Goal: Task Accomplishment & Management: Use online tool/utility

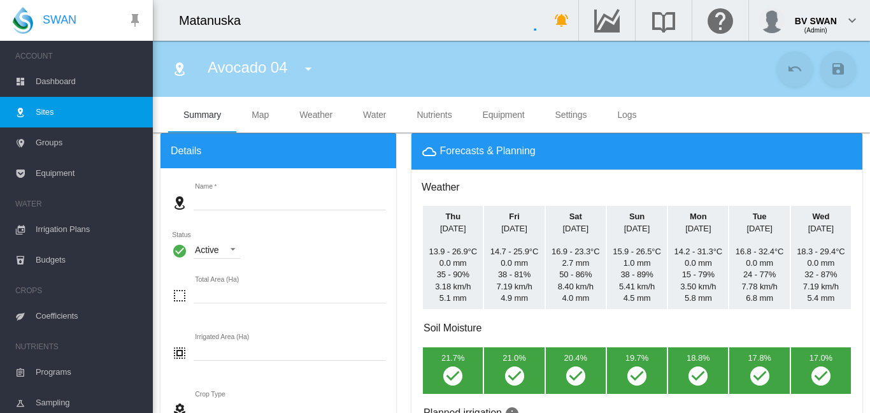
type input "**********"
type input "*****"
type input "*********"
type input "********"
type input "***"
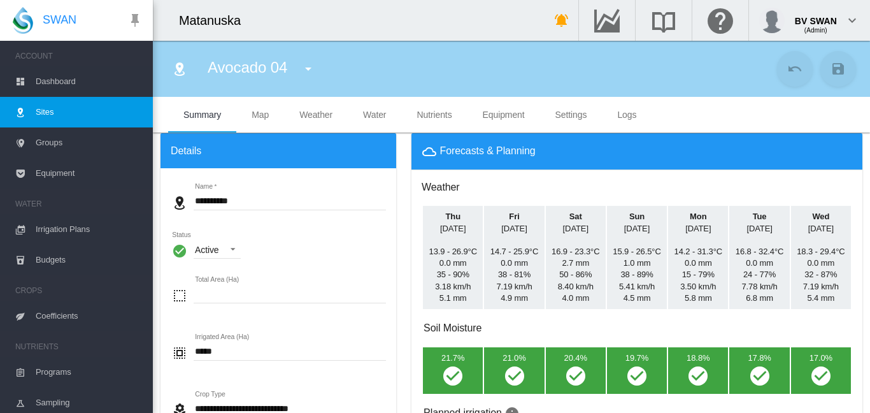
click at [62, 173] on span "Equipment" at bounding box center [89, 173] width 107 height 31
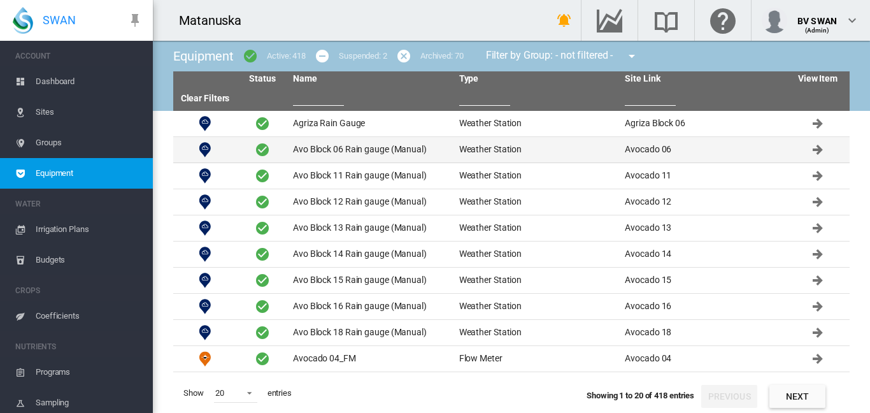
click at [336, 161] on td "Avo Block 06 Rain gauge (Manual)" at bounding box center [371, 149] width 166 height 25
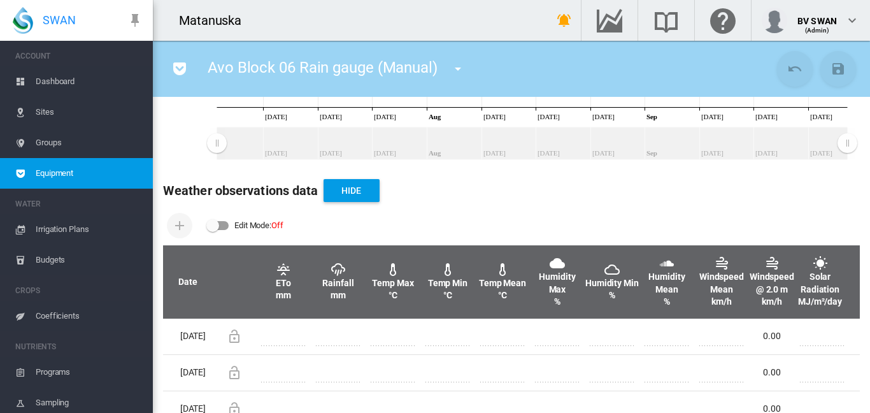
scroll to position [382, 0]
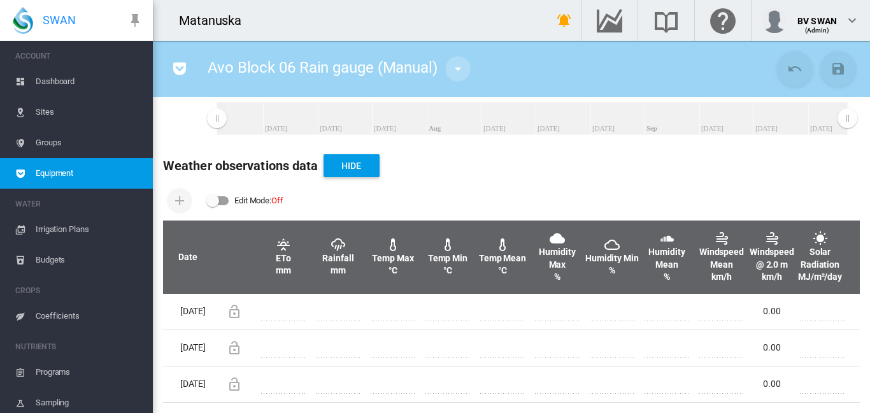
click at [457, 69] on md-icon "icon-menu-down" at bounding box center [457, 68] width 15 height 15
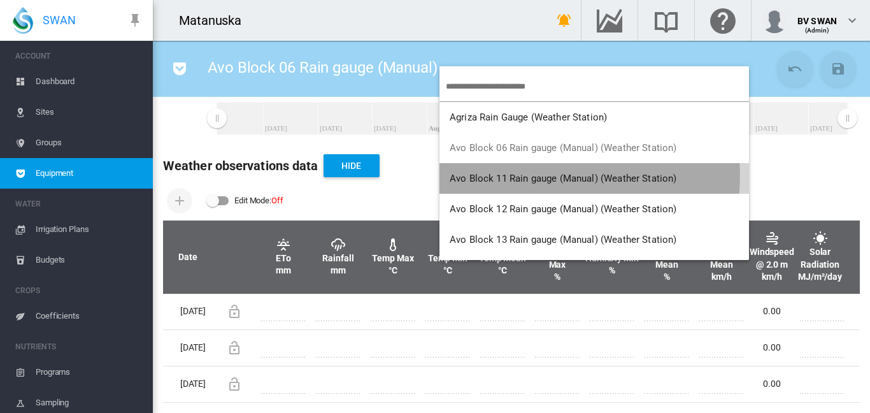
click at [503, 175] on span "Avo Block 11 Rain gauge (Manual) (Weather Station)" at bounding box center [563, 178] width 227 height 11
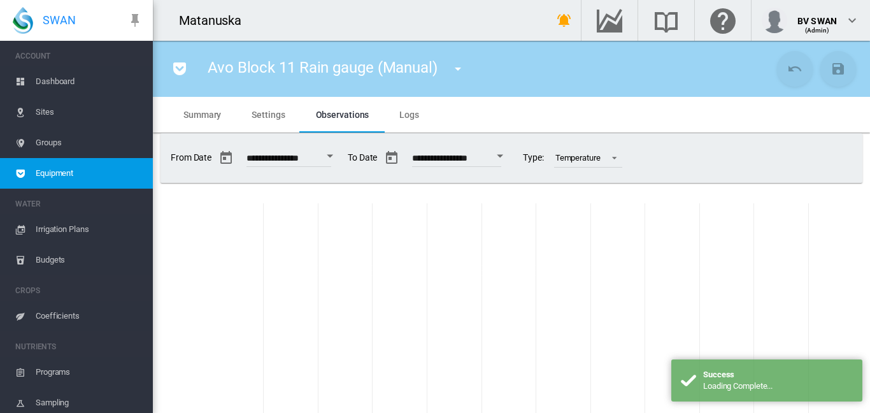
click at [454, 69] on md-icon "icon-menu-down" at bounding box center [457, 68] width 15 height 15
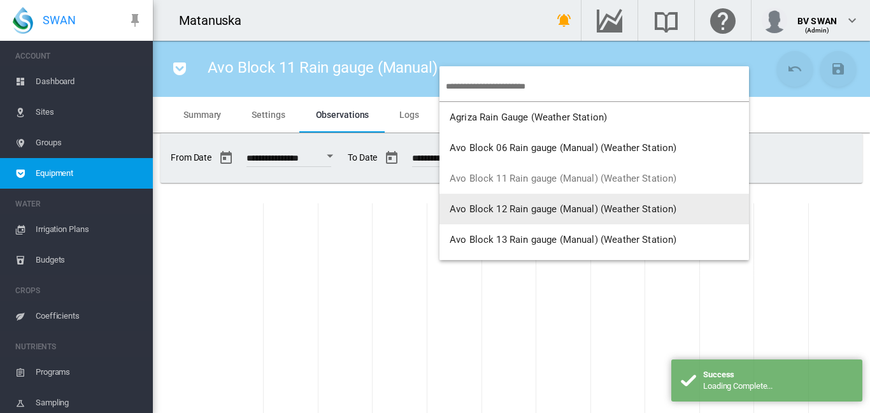
click at [503, 198] on button "Avo Block 12 Rain gauge (Manual) (Weather Station)" at bounding box center [595, 209] width 310 height 31
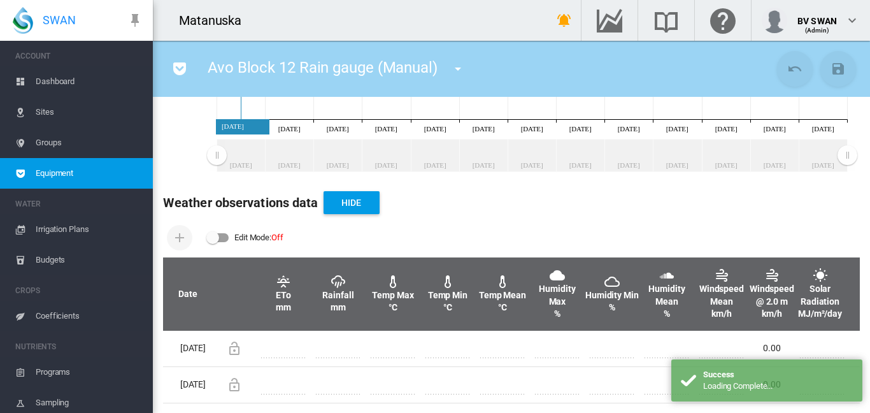
scroll to position [338, 0]
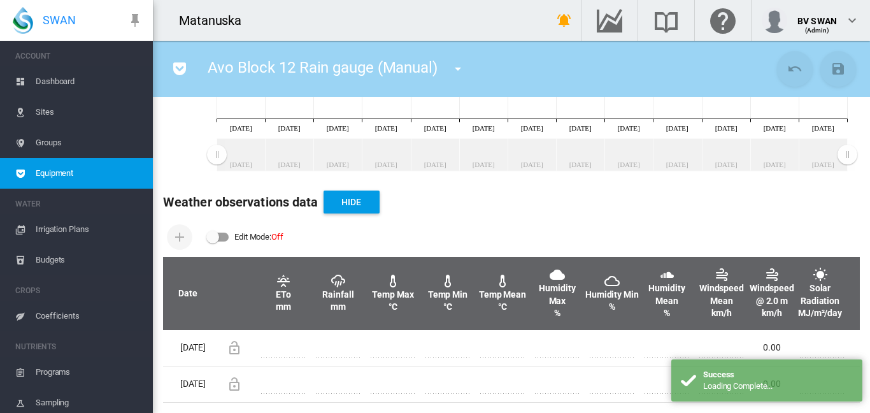
click at [219, 233] on div "Edit Mode: \a \a Off" at bounding box center [218, 237] width 22 height 9
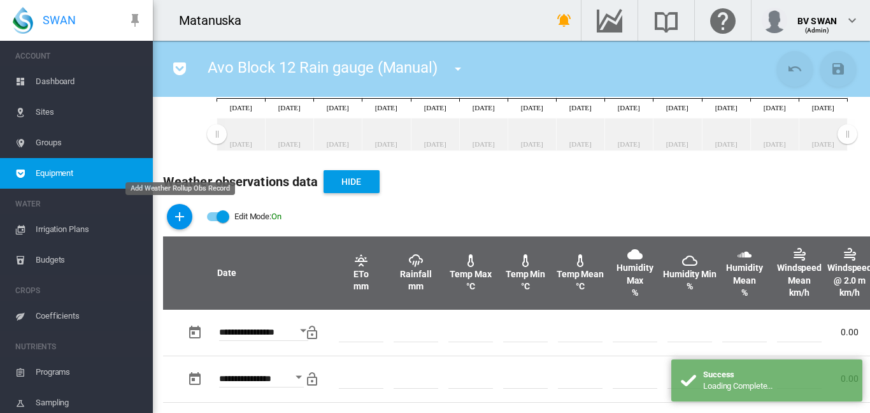
click at [183, 212] on md-icon "icon-plus" at bounding box center [179, 216] width 15 height 15
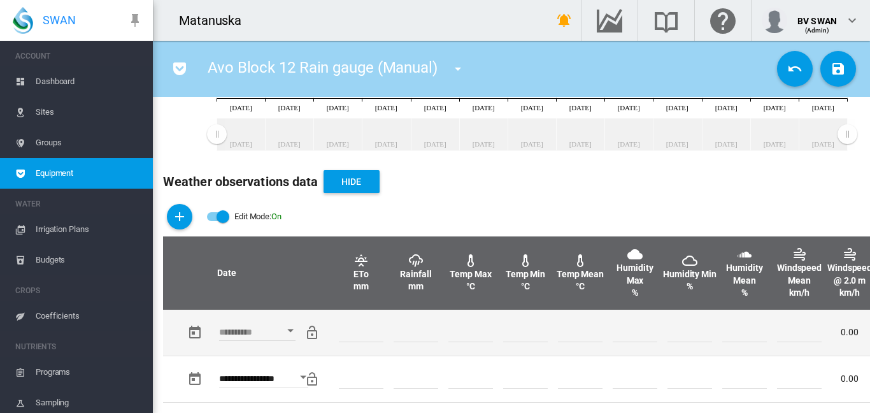
click at [291, 329] on div "Open calendar" at bounding box center [290, 330] width 6 height 3
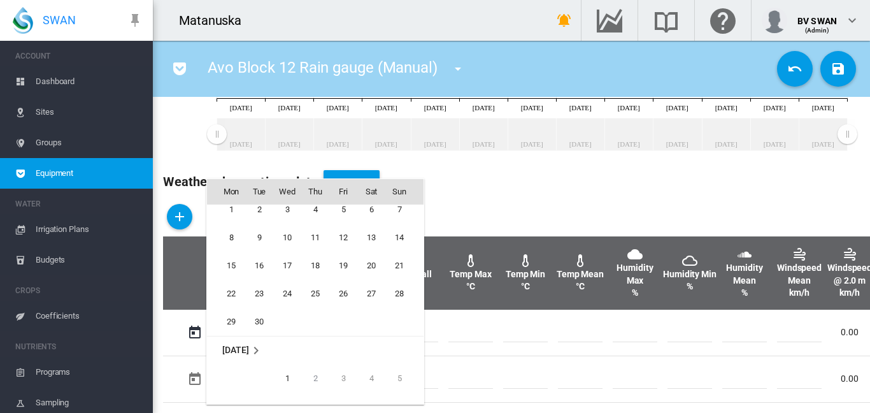
scroll to position [379, 0]
click at [350, 289] on span "26" at bounding box center [343, 289] width 25 height 25
type input "**********"
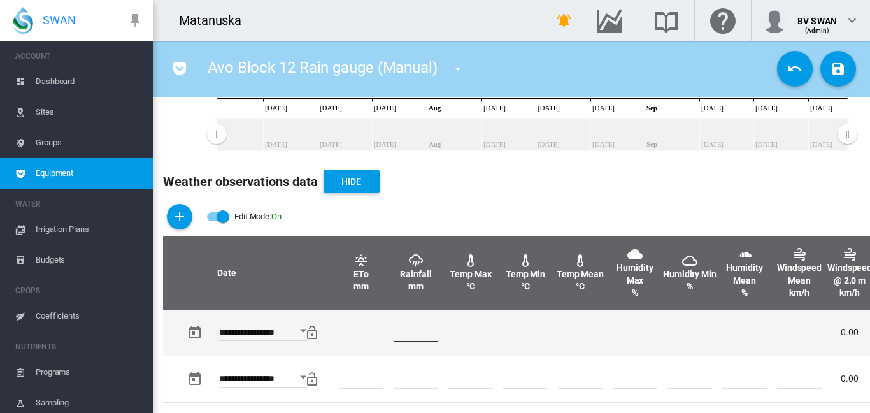
click at [398, 329] on input "number" at bounding box center [416, 332] width 45 height 19
type input "*"
click at [633, 349] on td at bounding box center [635, 333] width 55 height 46
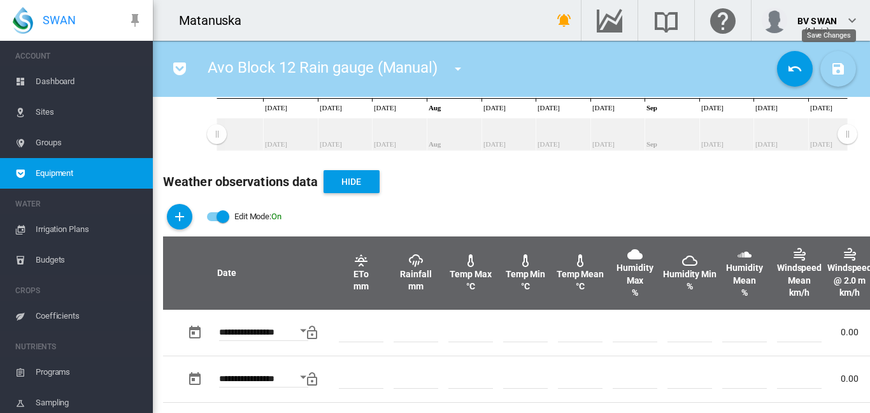
click at [831, 64] on md-icon "icon-content-save" at bounding box center [838, 68] width 15 height 15
click at [456, 69] on md-icon "icon-menu-down" at bounding box center [457, 68] width 15 height 15
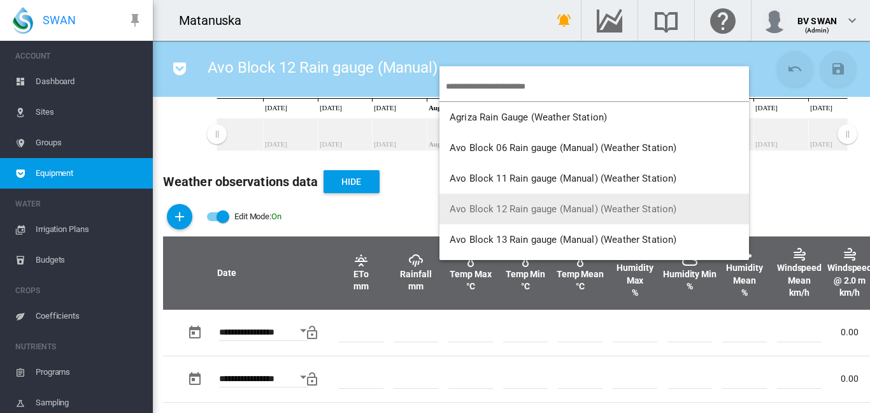
scroll to position [64, 0]
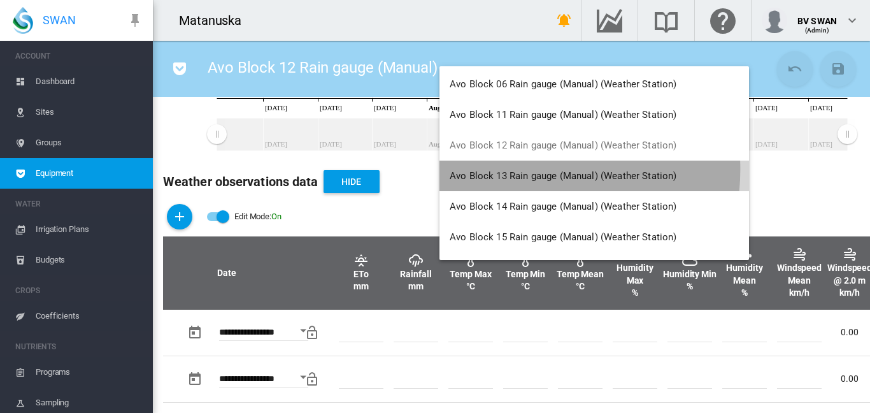
click at [512, 169] on button "Avo Block 13 Rain gauge (Manual) (Weather Station)" at bounding box center [595, 176] width 310 height 31
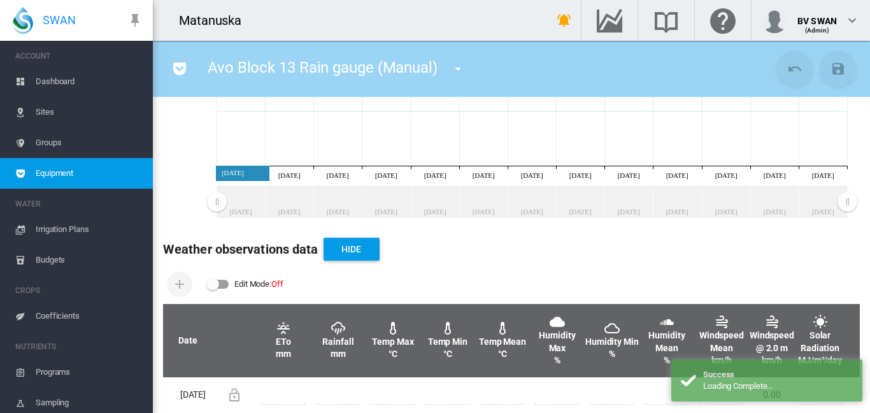
scroll to position [319, 0]
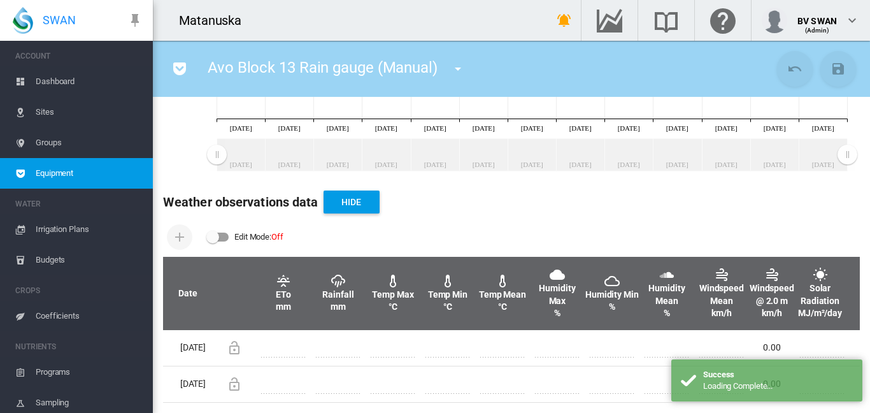
click at [225, 233] on div "Edit Mode: \a \a Off" at bounding box center [218, 237] width 22 height 9
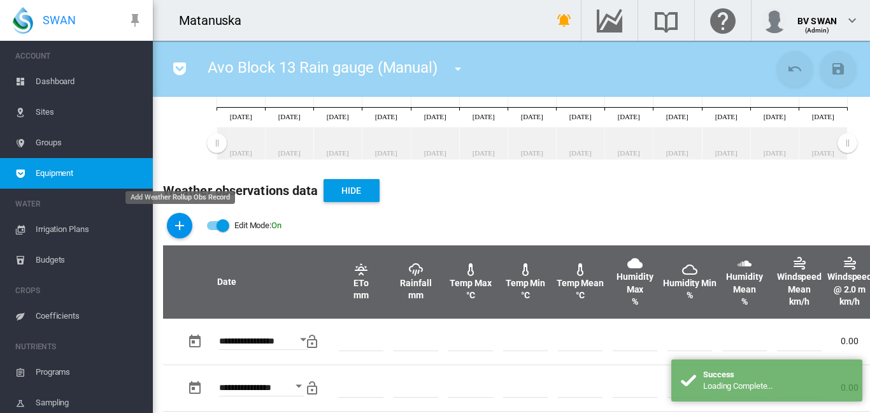
click at [185, 227] on md-icon "icon-plus" at bounding box center [179, 225] width 15 height 15
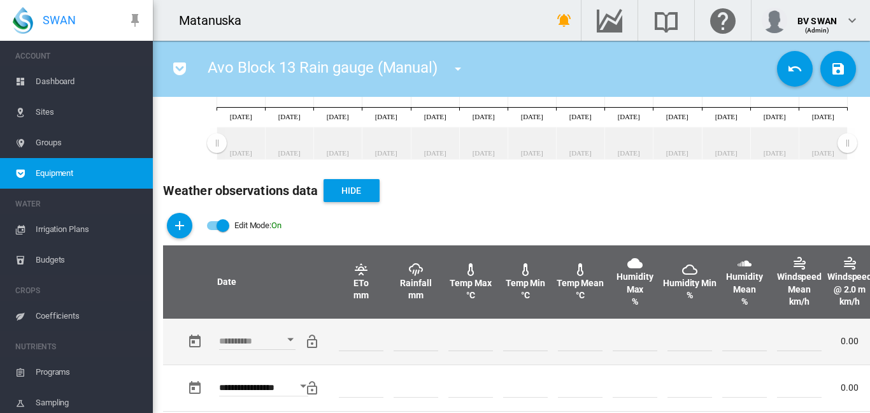
click at [292, 336] on button "Open calendar" at bounding box center [290, 339] width 23 height 23
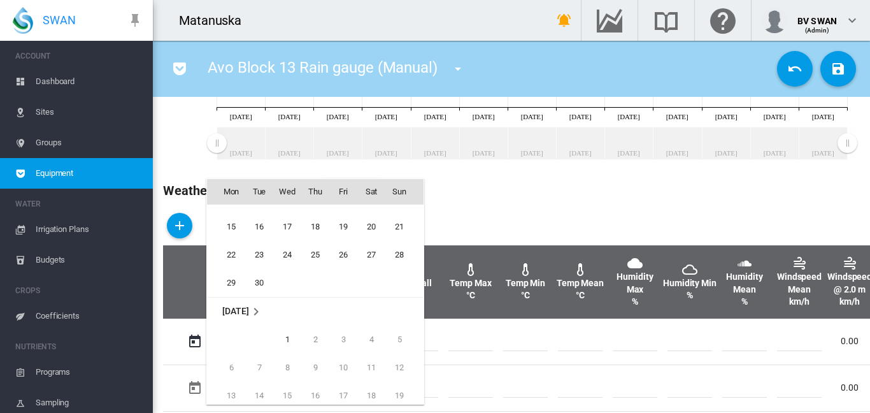
scroll to position [315, 0]
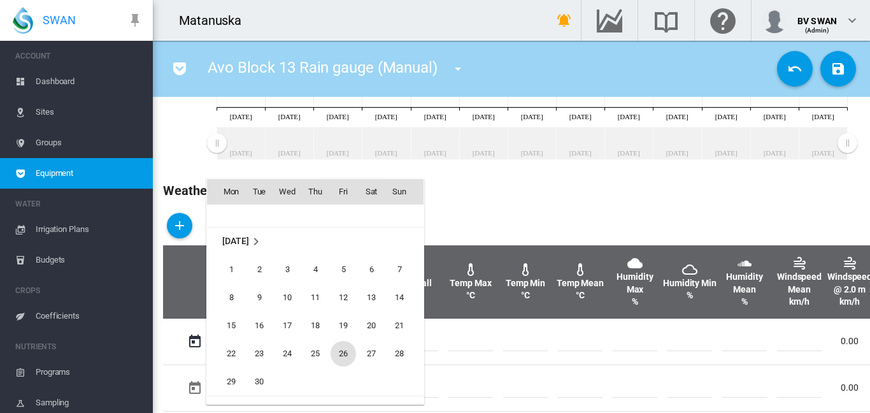
click at [347, 354] on span "26" at bounding box center [343, 353] width 25 height 25
type input "**********"
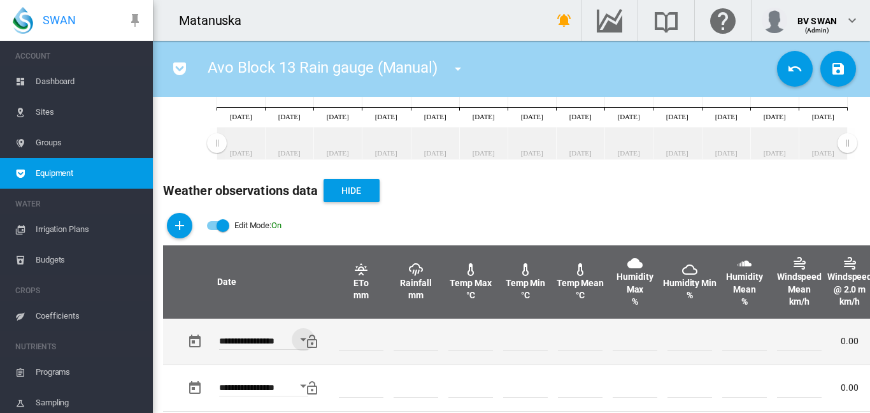
click at [419, 341] on input "number" at bounding box center [416, 341] width 45 height 19
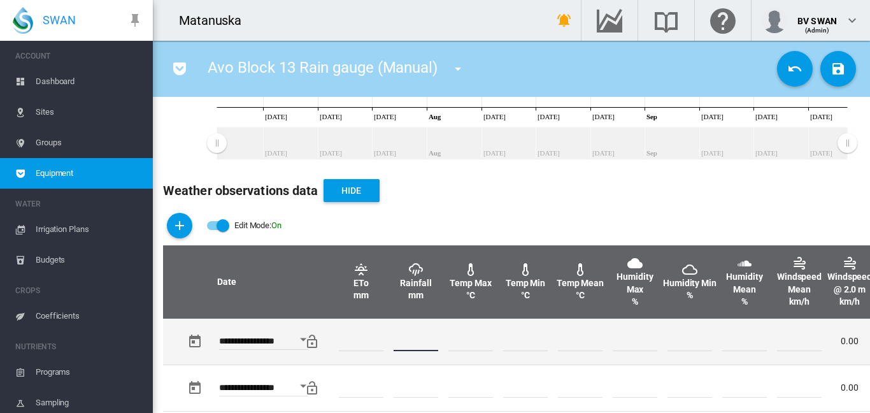
type input "*"
click at [541, 341] on input "number" at bounding box center [525, 341] width 45 height 19
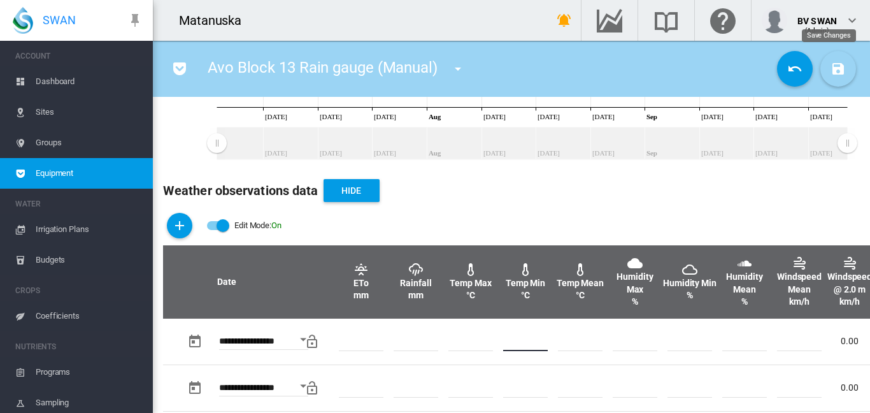
click at [831, 73] on md-icon "icon-content-save" at bounding box center [838, 68] width 15 height 15
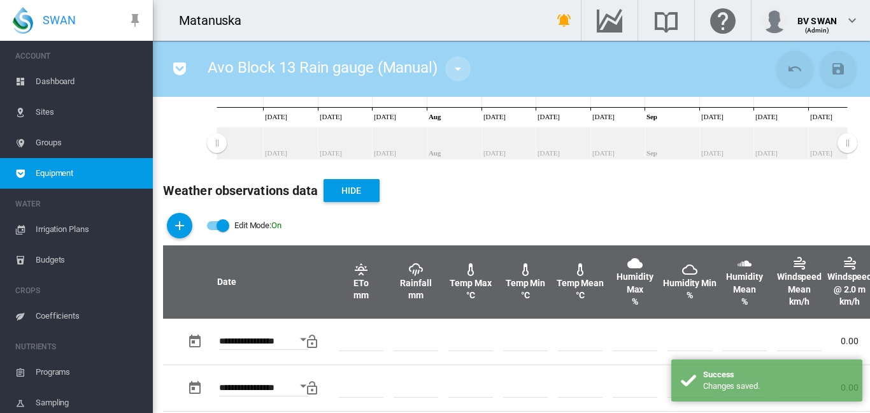
click at [461, 68] on md-icon "icon-menu-down" at bounding box center [457, 68] width 15 height 15
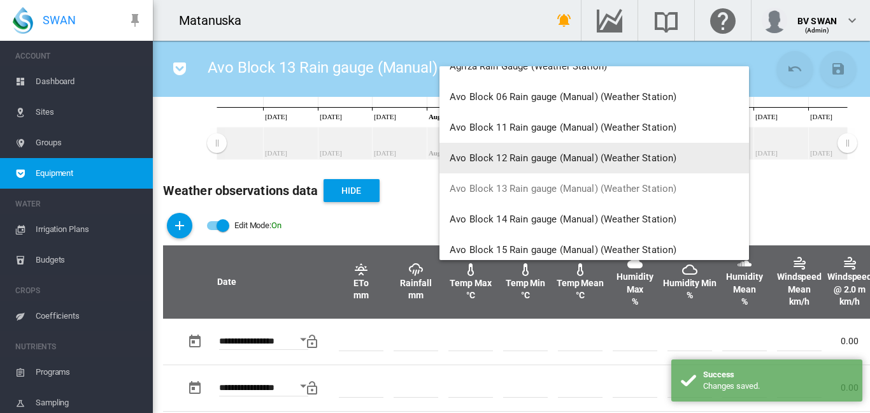
scroll to position [64, 0]
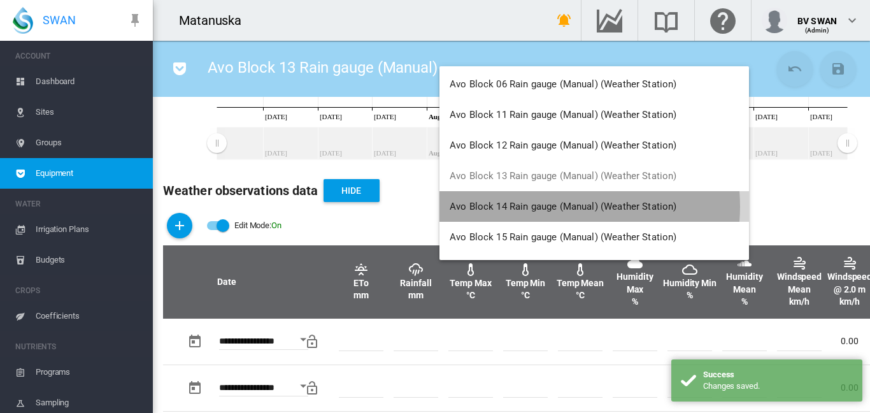
click at [554, 206] on span "Avo Block 14 Rain gauge (Manual) (Weather Station)" at bounding box center [563, 206] width 227 height 11
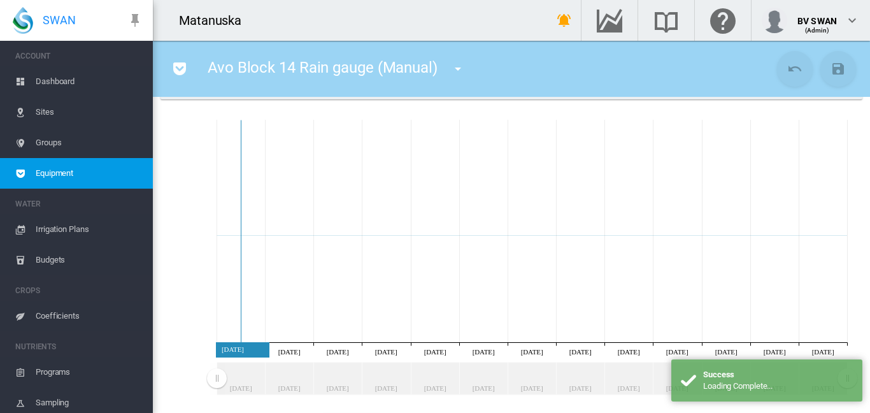
scroll to position [211, 0]
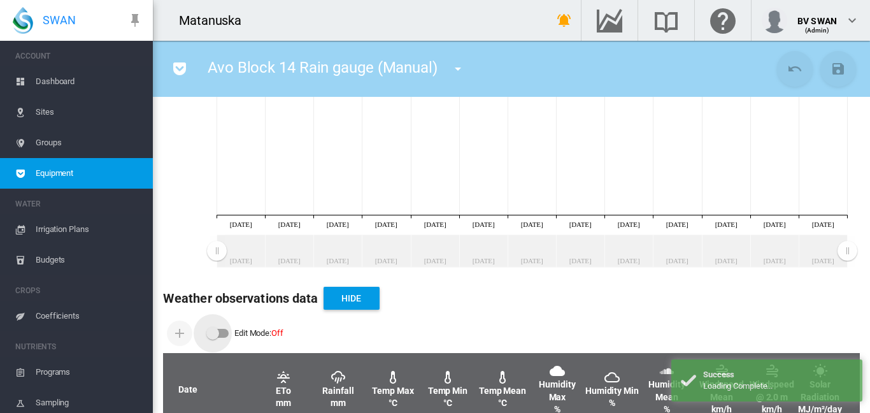
click at [217, 337] on div "Edit Mode: \a \a Off" at bounding box center [212, 333] width 13 height 13
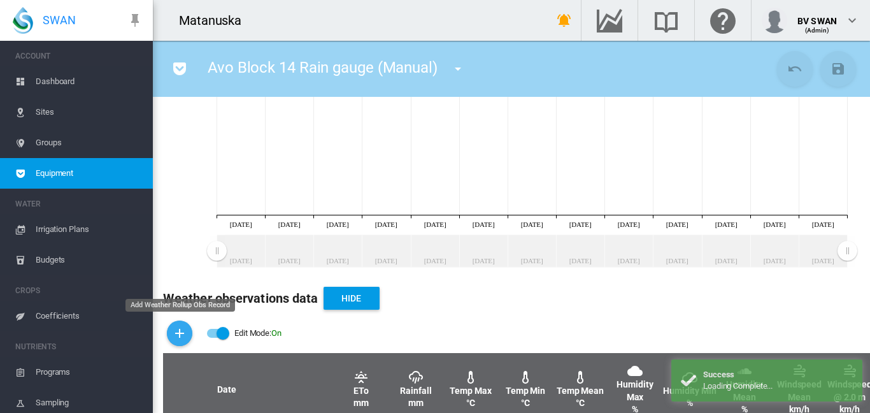
click at [185, 334] on md-icon "icon-plus" at bounding box center [179, 333] width 15 height 15
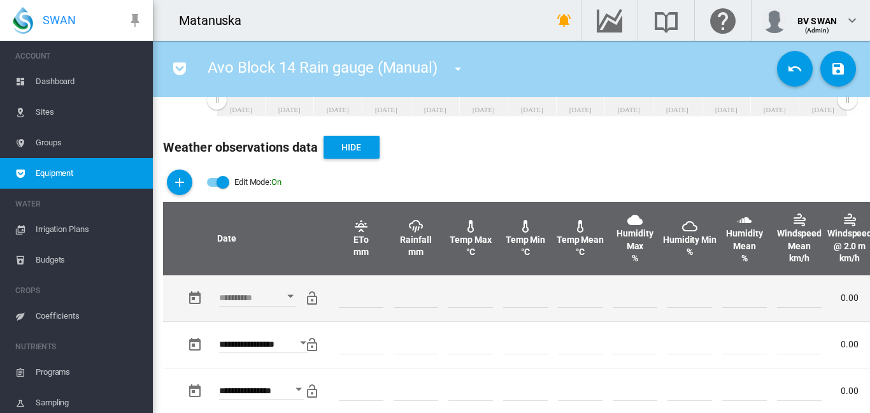
scroll to position [374, 0]
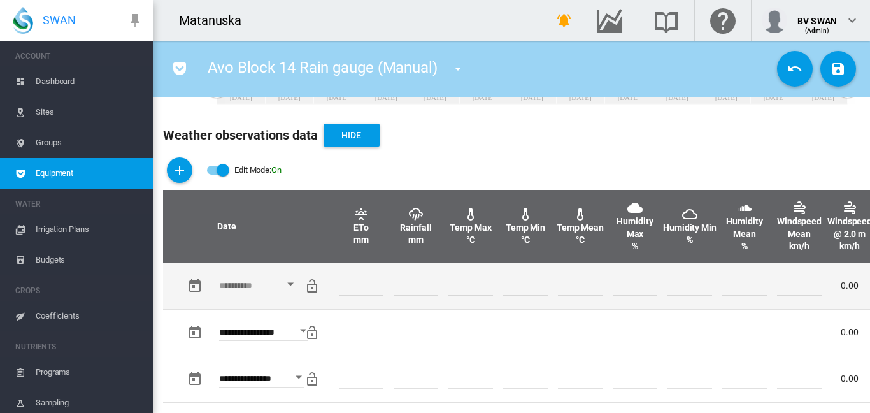
click at [289, 283] on div "Open calendar" at bounding box center [290, 283] width 6 height 3
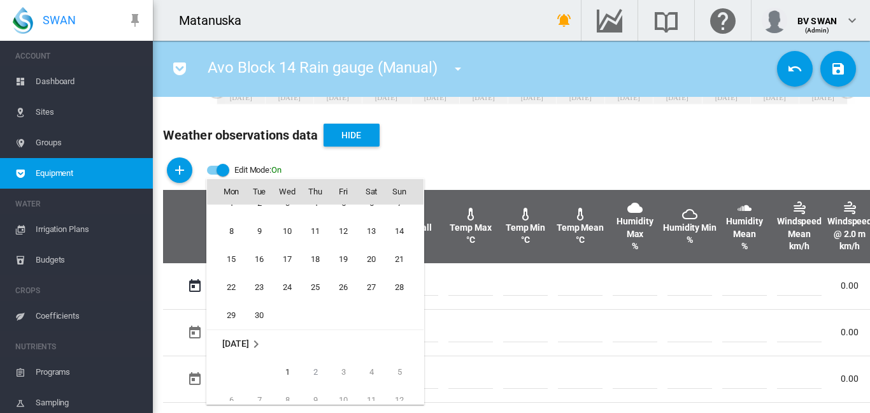
scroll to position [379, 0]
click at [345, 284] on span "26" at bounding box center [343, 289] width 25 height 25
type input "**********"
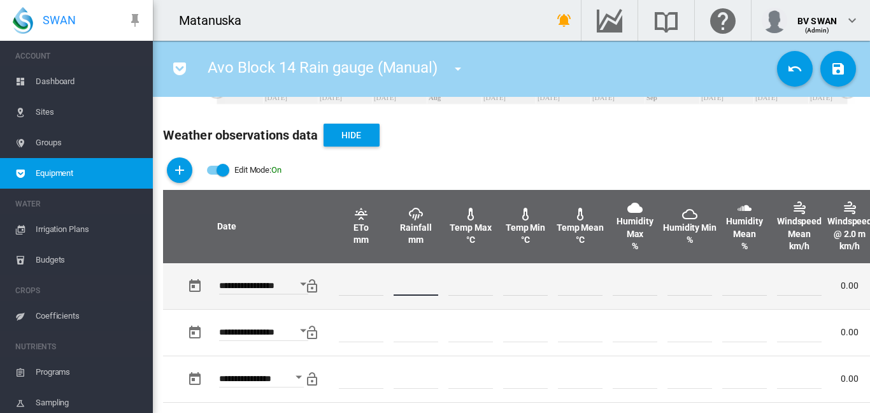
click at [405, 289] on input "number" at bounding box center [416, 286] width 45 height 19
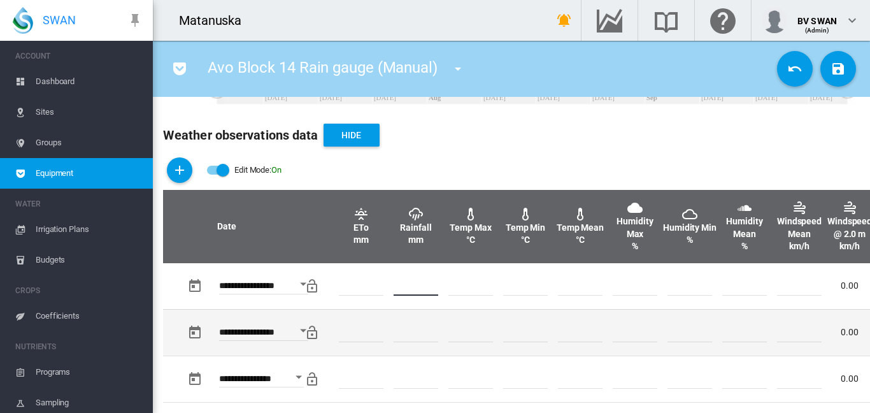
type input "*"
click at [585, 312] on td at bounding box center [580, 332] width 55 height 47
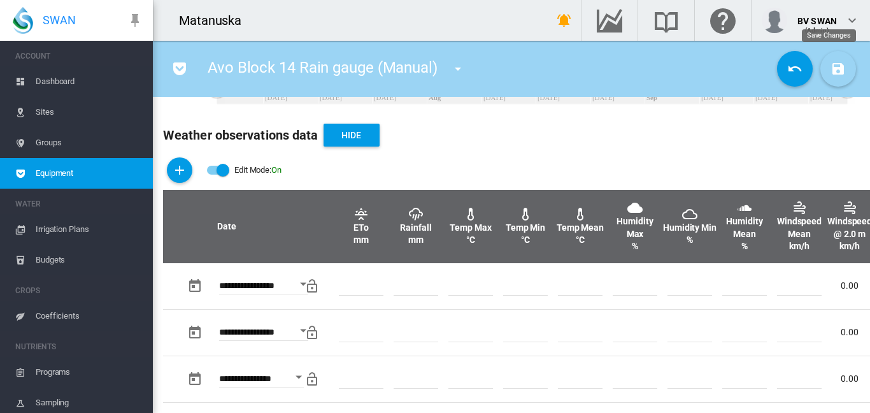
click at [835, 71] on md-icon "icon-content-save" at bounding box center [838, 68] width 15 height 15
click at [456, 68] on md-icon "icon-menu-down" at bounding box center [457, 68] width 15 height 15
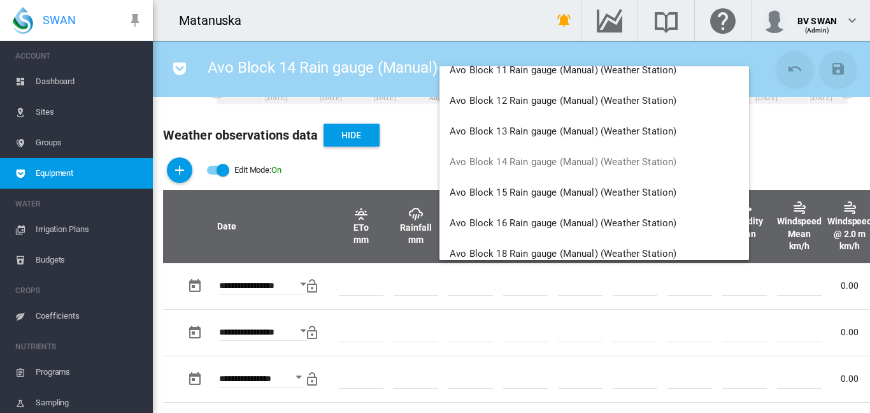
scroll to position [127, 0]
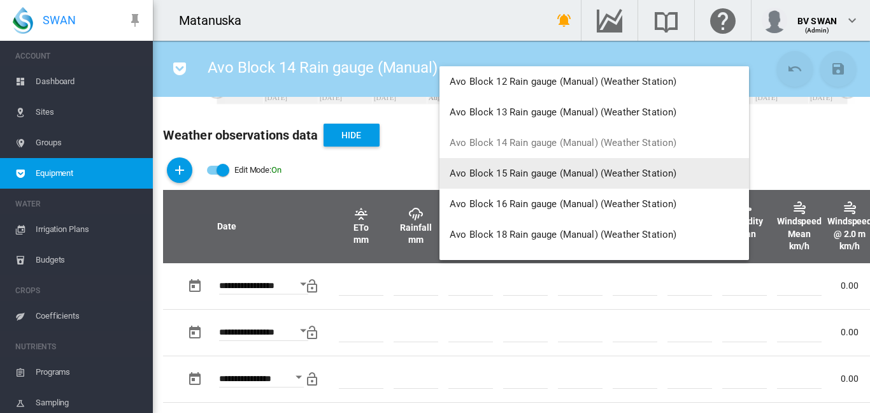
click at [536, 175] on span "Avo Block 15 Rain gauge (Manual) (Weather Station)" at bounding box center [563, 173] width 227 height 11
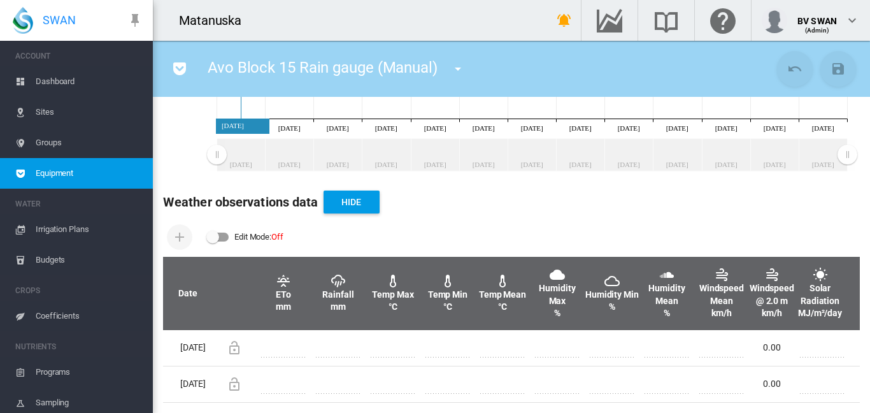
scroll to position [377, 0]
click at [224, 229] on div "Edit Mode: \a \a Off" at bounding box center [217, 236] width 23 height 15
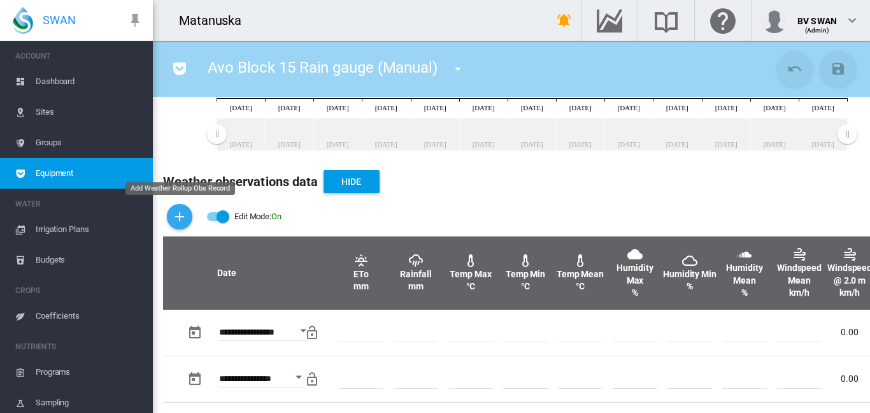
click at [185, 216] on md-icon "icon-plus" at bounding box center [179, 216] width 15 height 15
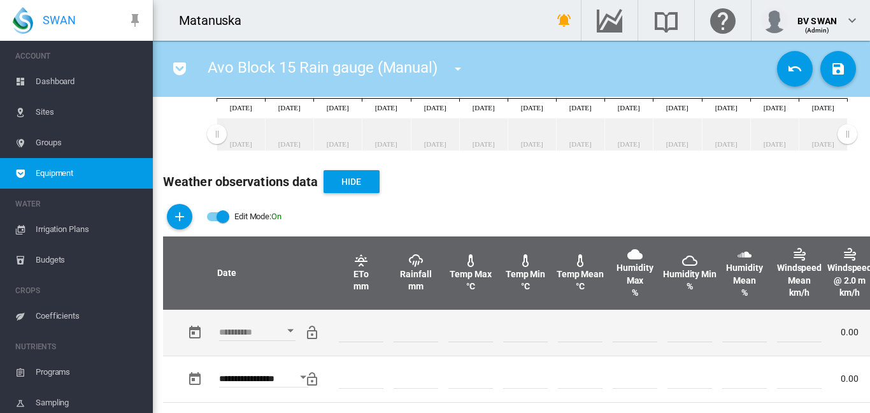
click at [294, 331] on div "Open calendar" at bounding box center [290, 330] width 6 height 3
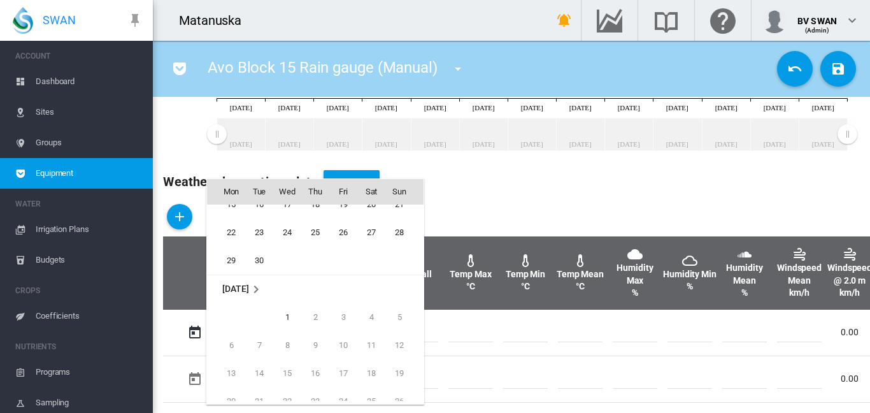
scroll to position [315, 0]
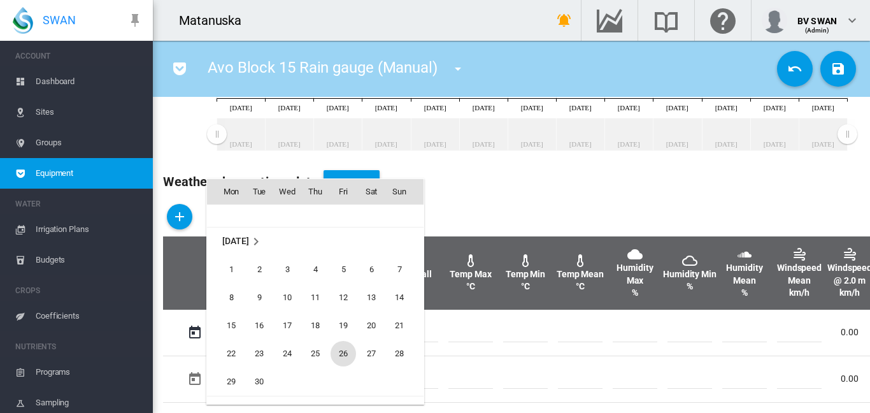
click at [349, 351] on span "26" at bounding box center [343, 353] width 25 height 25
type input "**********"
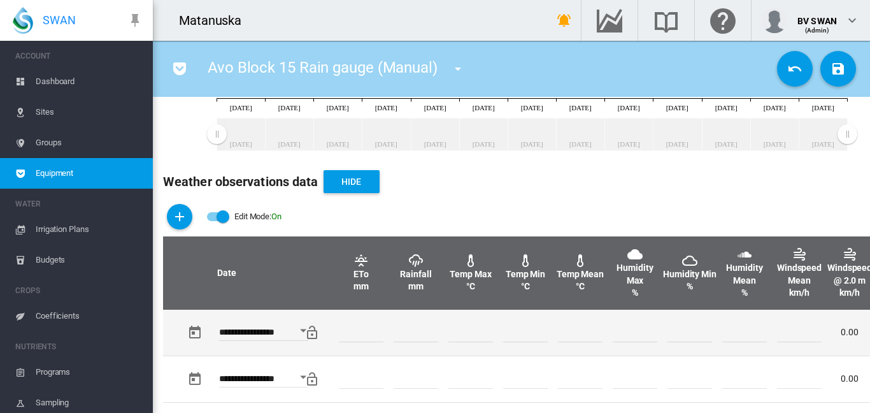
click at [401, 333] on input "number" at bounding box center [416, 332] width 45 height 19
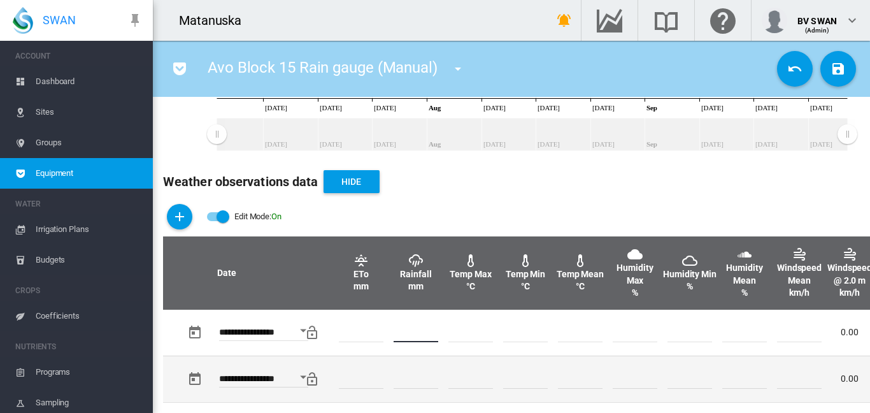
type input "*"
click at [586, 356] on td at bounding box center [580, 379] width 55 height 47
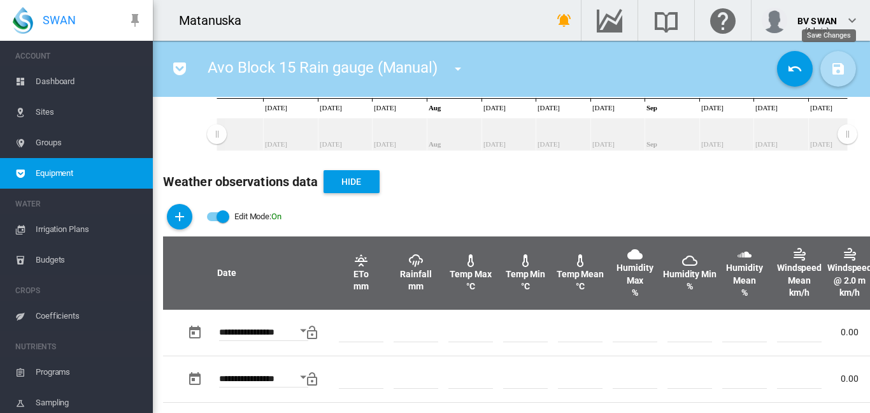
click at [833, 73] on md-icon "icon-content-save" at bounding box center [838, 68] width 15 height 15
click at [455, 66] on md-icon "icon-menu-down" at bounding box center [457, 68] width 15 height 15
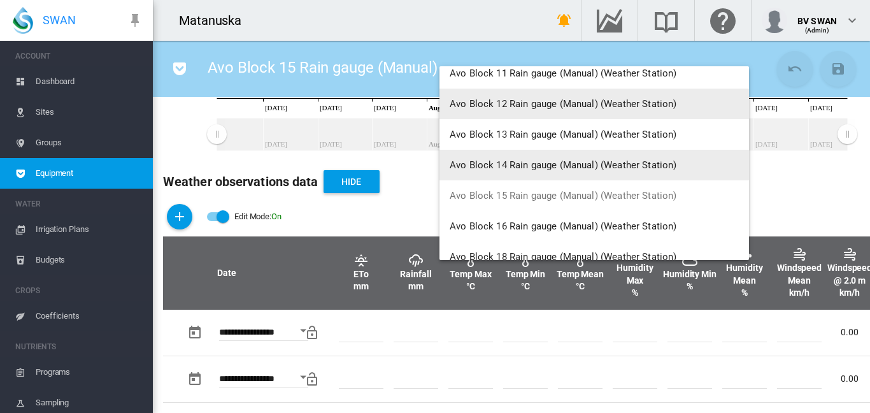
scroll to position [127, 0]
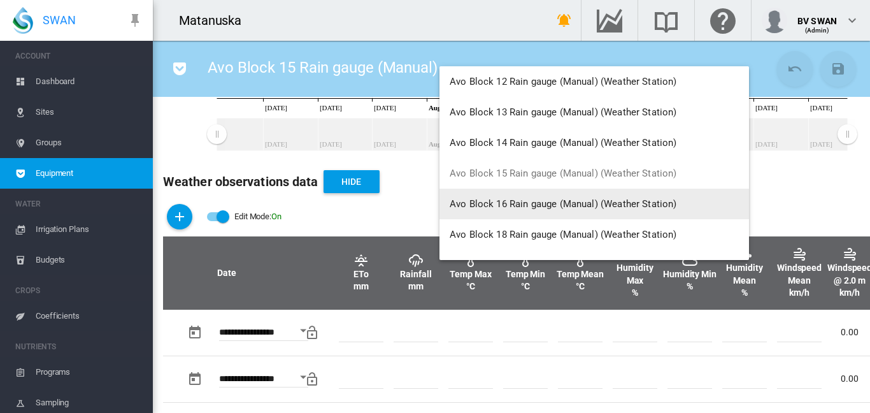
click at [566, 210] on button "Avo Block 16 Rain gauge (Manual) (Weather Station)" at bounding box center [595, 204] width 310 height 31
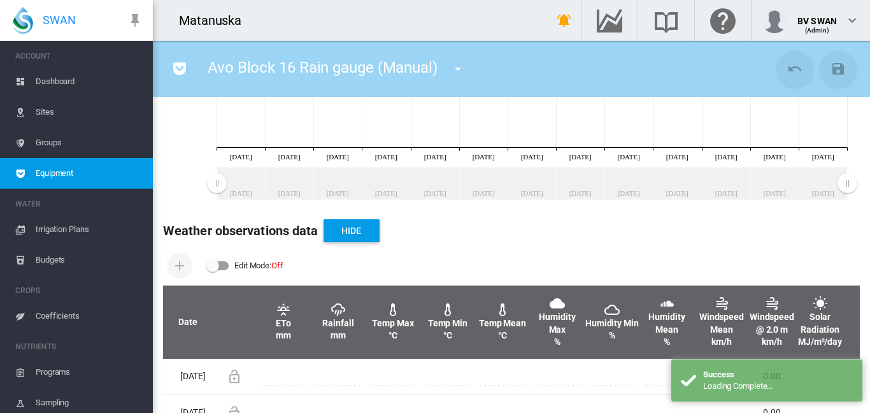
scroll to position [319, 0]
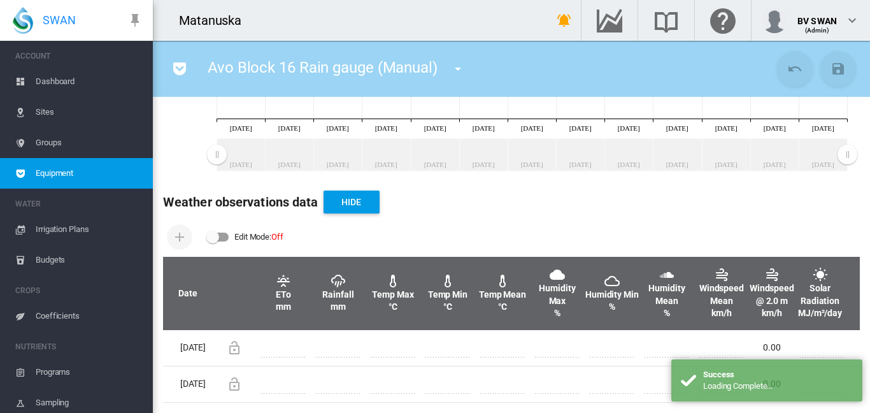
click at [222, 233] on div "Edit Mode: \a \a Off" at bounding box center [218, 237] width 22 height 9
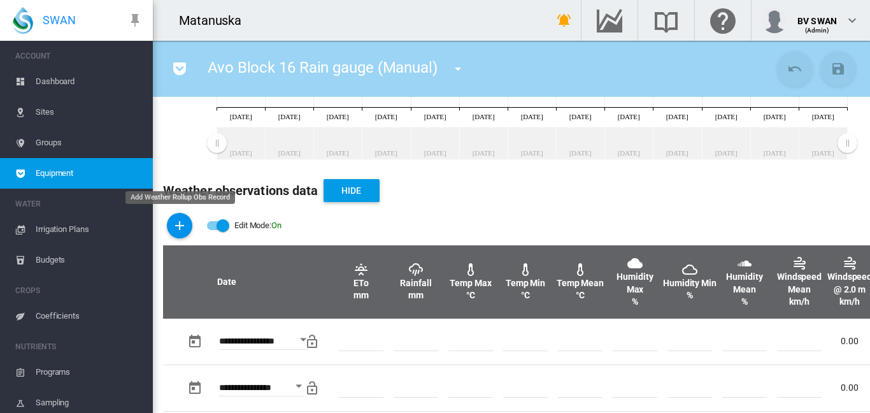
click at [182, 228] on md-icon "icon-plus" at bounding box center [179, 225] width 15 height 15
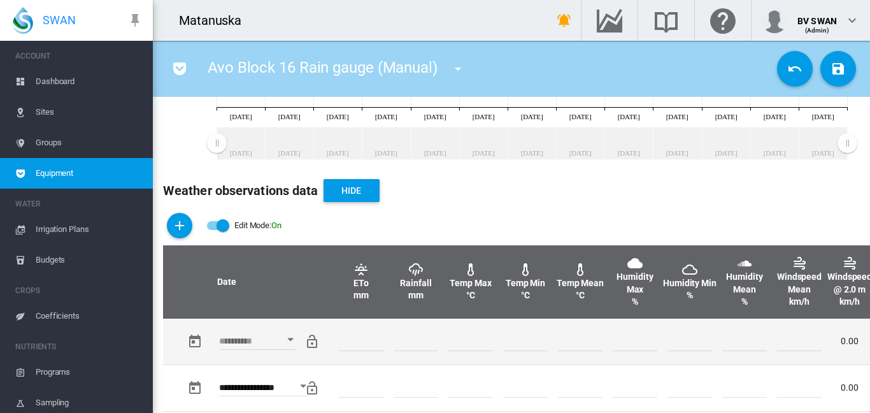
click at [287, 336] on button "Open calendar" at bounding box center [290, 339] width 23 height 23
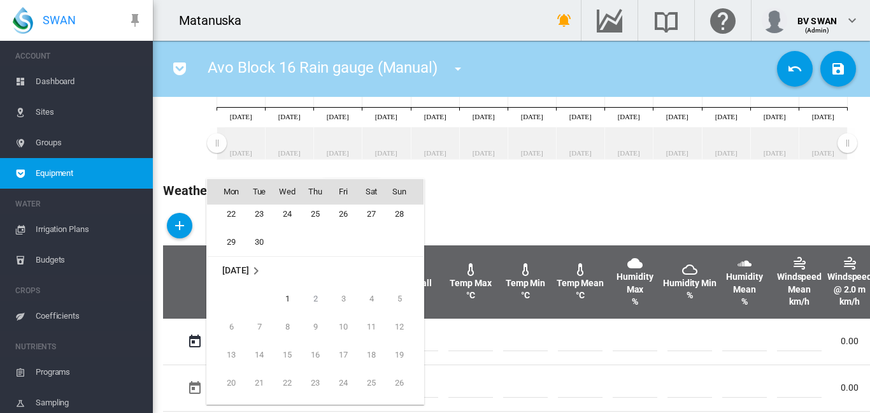
scroll to position [379, 0]
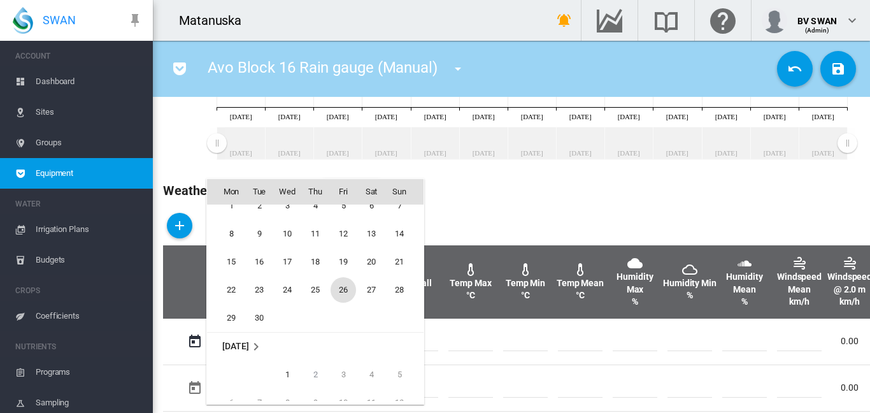
click at [347, 289] on span "26" at bounding box center [343, 289] width 25 height 25
type input "**********"
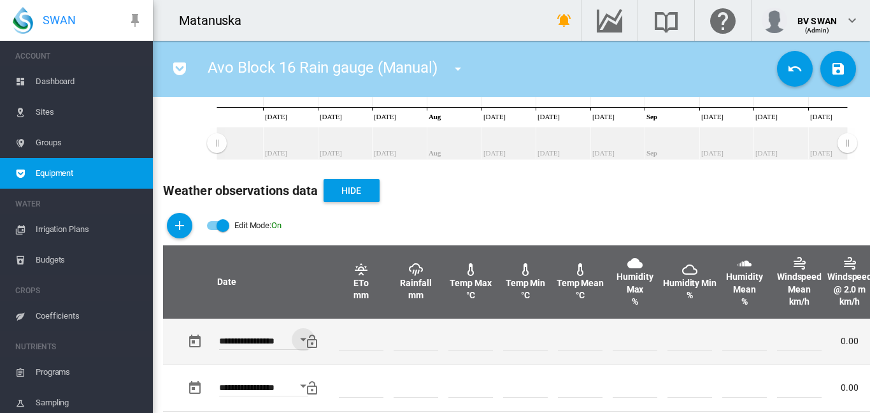
click at [413, 341] on input "number" at bounding box center [416, 341] width 45 height 19
type input "*"
click at [505, 343] on input "number" at bounding box center [525, 341] width 45 height 19
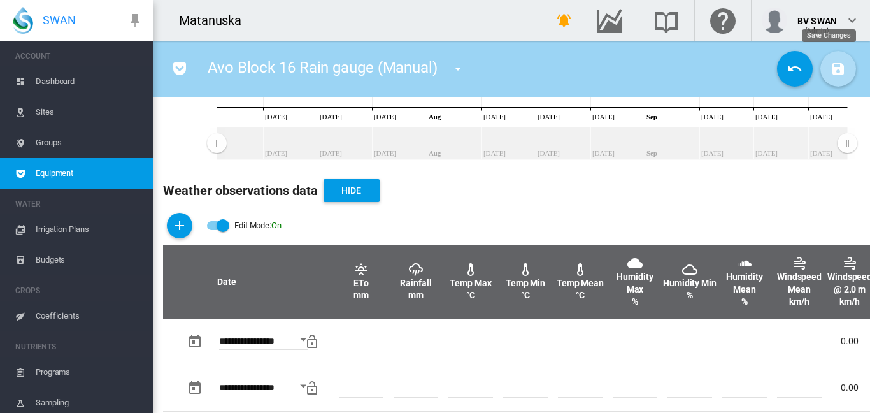
click at [831, 66] on md-icon "icon-content-save" at bounding box center [838, 68] width 15 height 15
click at [457, 68] on md-icon "icon-menu-down" at bounding box center [457, 68] width 15 height 15
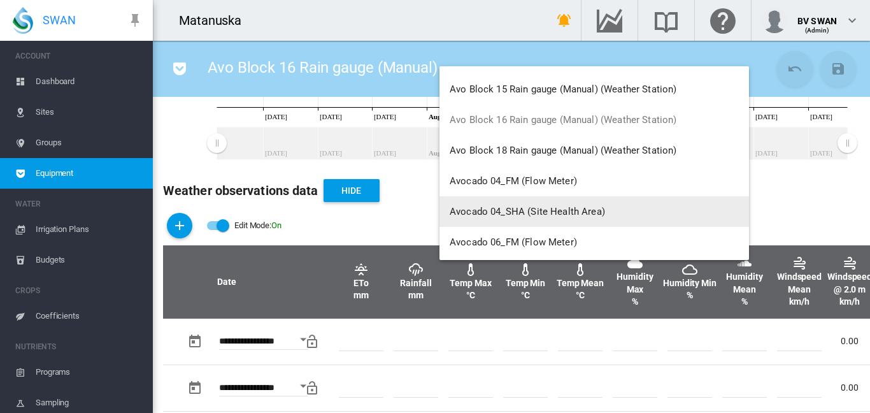
scroll to position [191, 0]
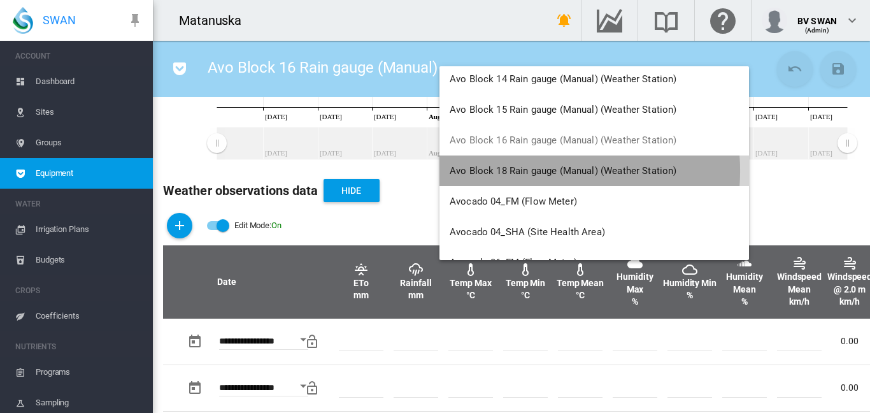
click at [537, 171] on span "Avo Block 18 Rain gauge (Manual) (Weather Station)" at bounding box center [563, 170] width 227 height 11
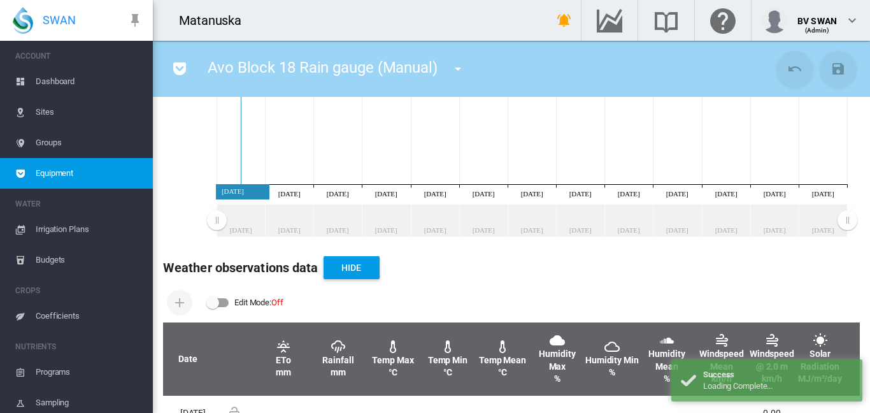
scroll to position [255, 0]
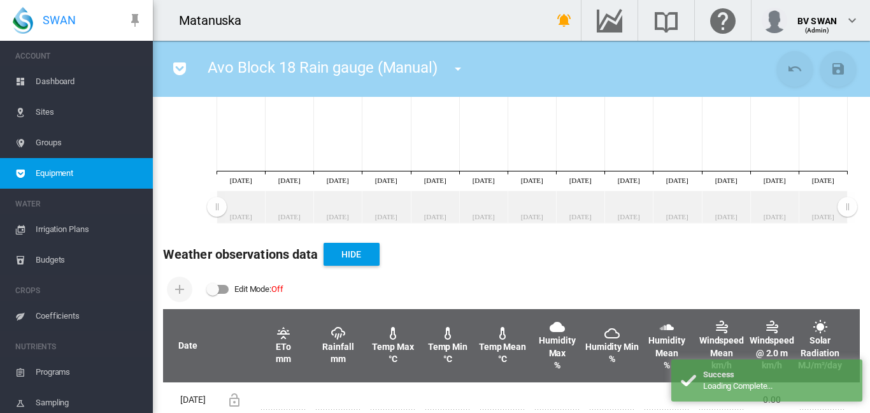
click at [226, 292] on div "Edit Mode: \a \a Off" at bounding box center [218, 289] width 22 height 9
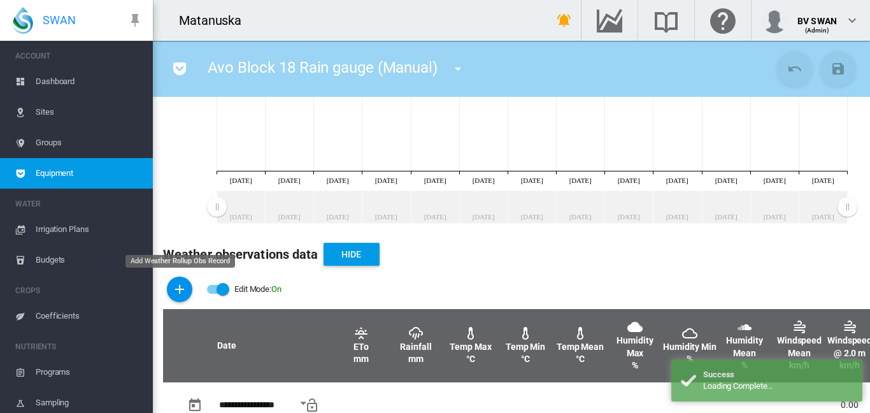
click at [177, 287] on md-icon "icon-plus" at bounding box center [179, 289] width 15 height 15
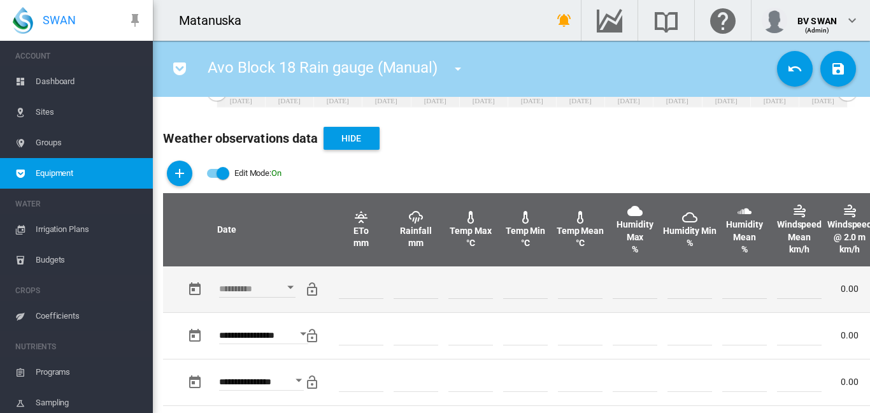
scroll to position [374, 0]
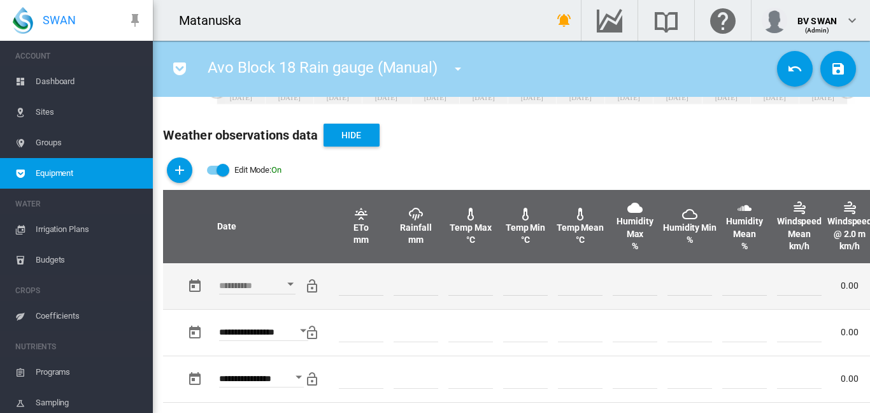
click at [291, 285] on div "Open calendar" at bounding box center [290, 283] width 6 height 3
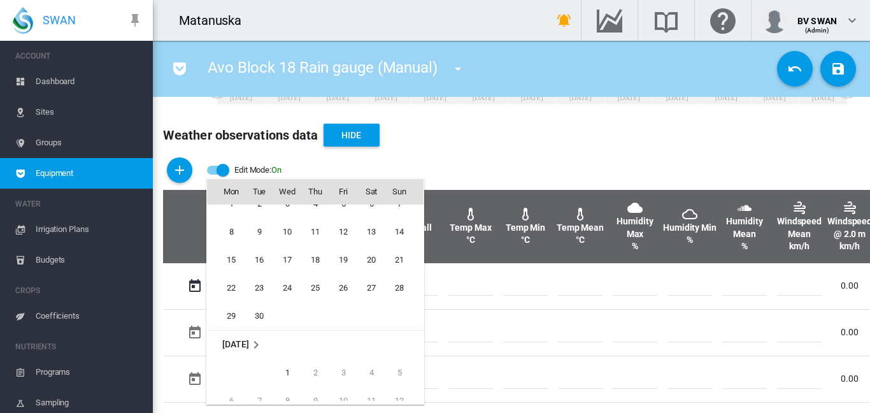
scroll to position [379, 0]
click at [337, 289] on span "26" at bounding box center [343, 289] width 25 height 25
type input "**********"
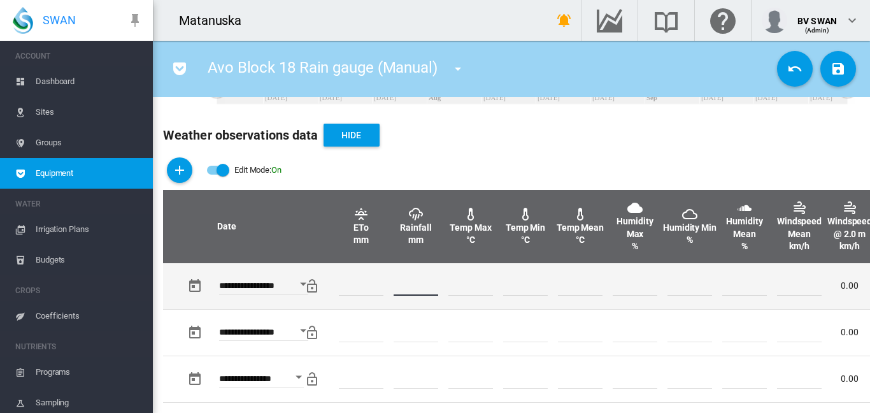
click at [402, 290] on input "number" at bounding box center [416, 286] width 45 height 19
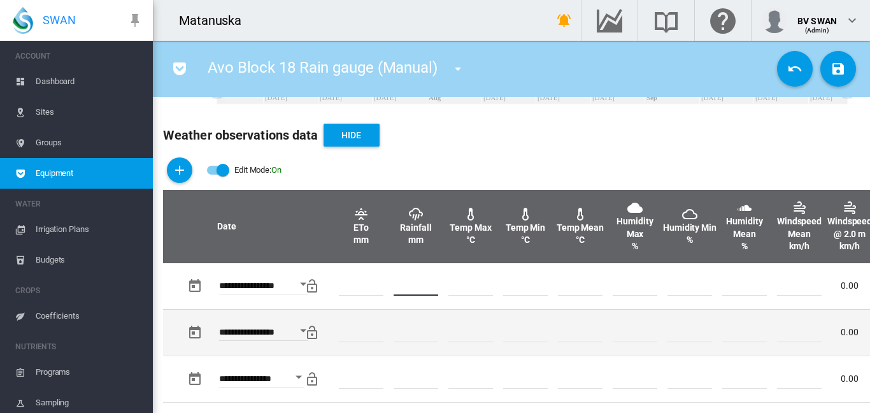
type input "*"
click at [573, 314] on td at bounding box center [580, 332] width 55 height 47
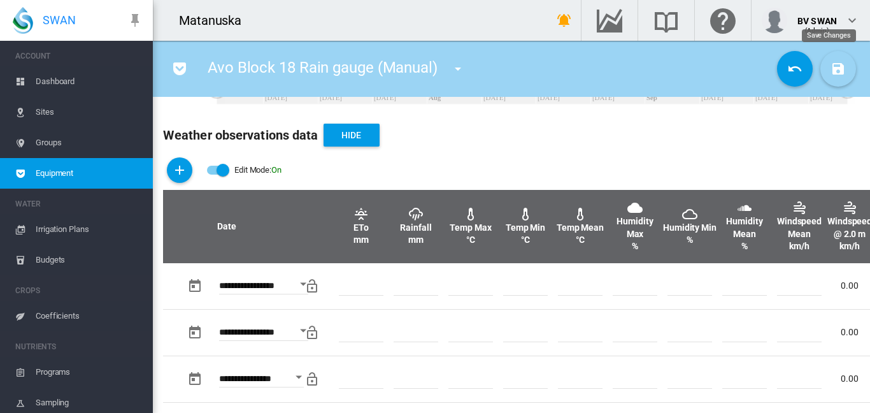
click at [839, 69] on button "Save Changes" at bounding box center [839, 69] width 36 height 36
click at [454, 71] on md-icon "icon-menu-down" at bounding box center [457, 68] width 15 height 15
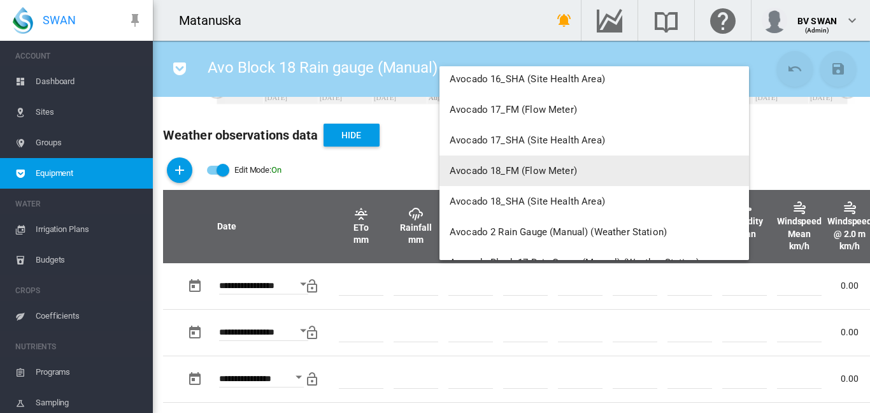
scroll to position [1019, 0]
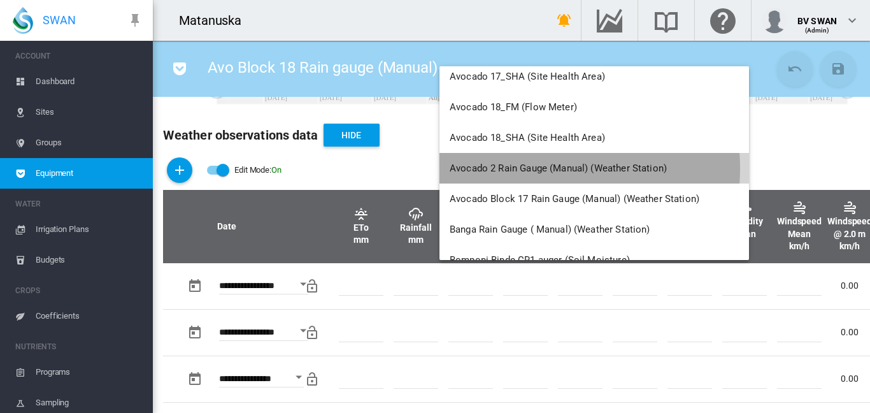
click at [545, 168] on span "Avocado 2 Rain Gauge (Manual) (Weather Station)" at bounding box center [558, 167] width 217 height 11
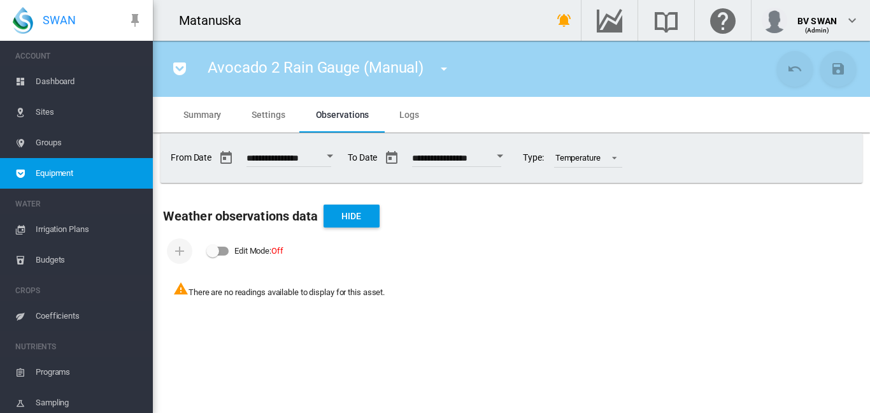
click at [443, 69] on md-icon "icon-menu-down" at bounding box center [443, 68] width 15 height 15
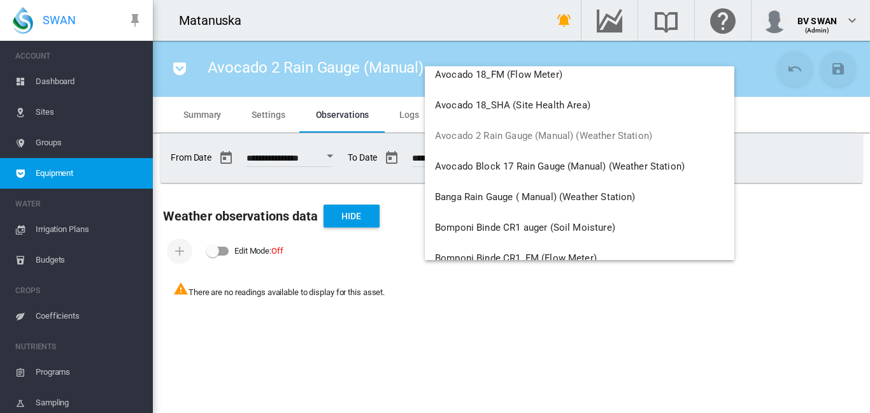
scroll to position [1083, 0]
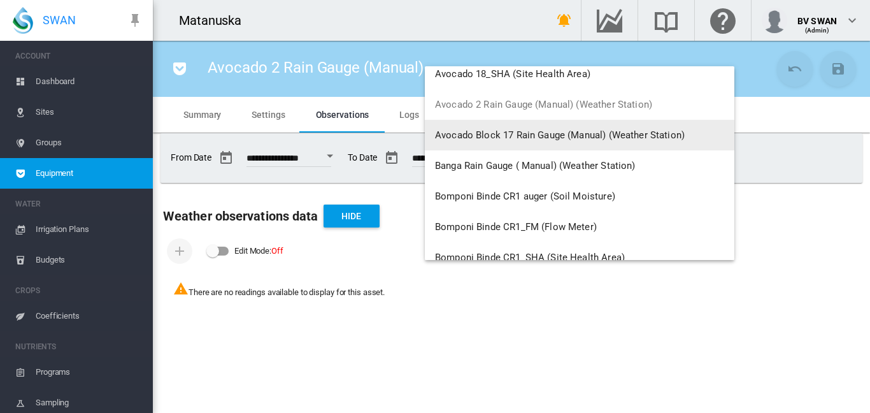
click at [515, 132] on span "Avocado Block 17 Rain Gauge (Manual) (Weather Station)" at bounding box center [560, 134] width 250 height 11
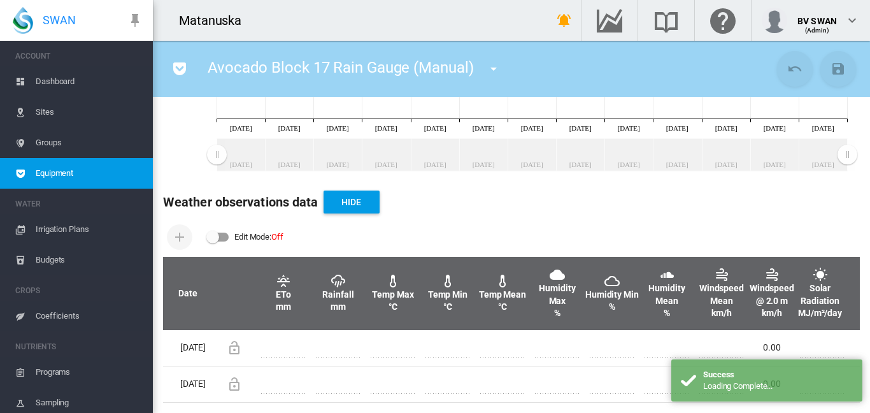
scroll to position [377, 0]
click at [217, 231] on div "Edit Mode: \a \a Off" at bounding box center [212, 237] width 13 height 13
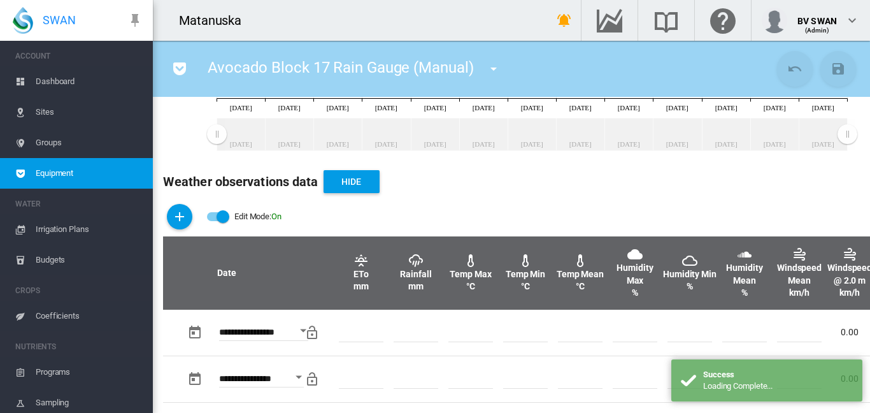
scroll to position [327, 0]
click at [185, 213] on md-icon "icon-plus" at bounding box center [179, 216] width 15 height 15
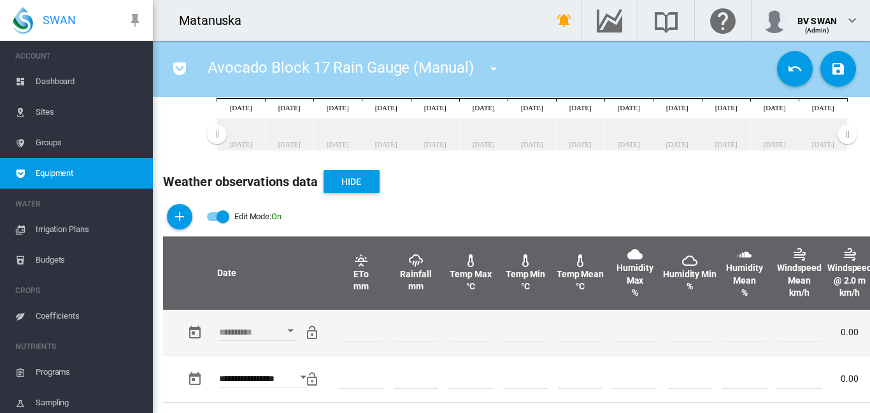
click at [289, 329] on div "Open calendar" at bounding box center [290, 330] width 6 height 3
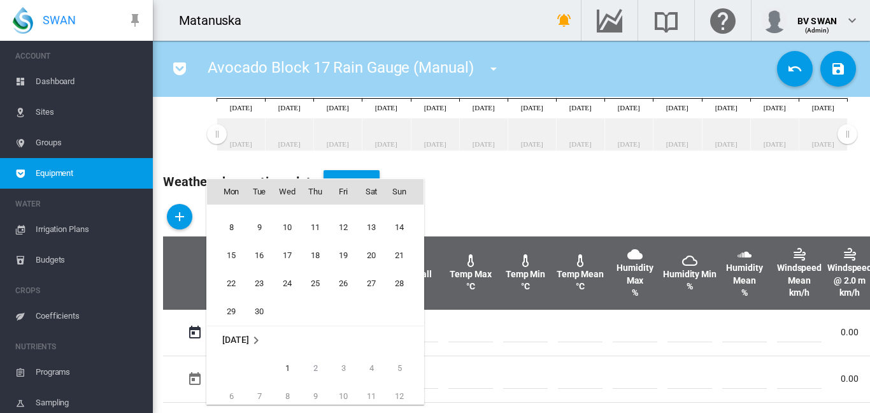
scroll to position [379, 0]
click at [341, 288] on span "26" at bounding box center [343, 289] width 25 height 25
type input "**********"
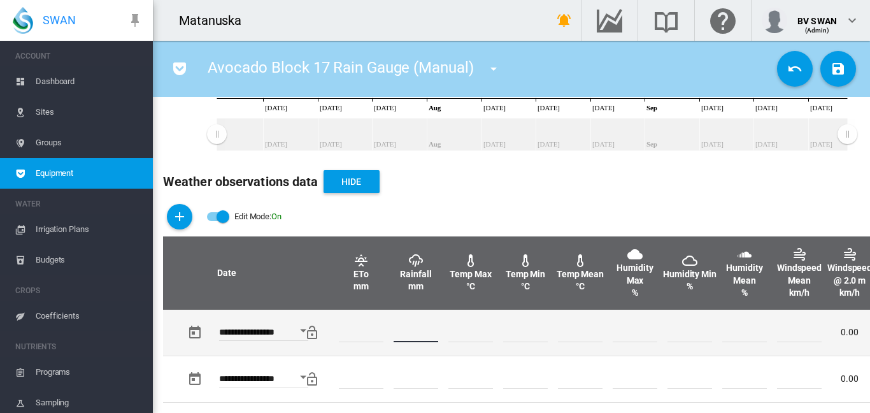
click at [412, 333] on input "number" at bounding box center [416, 332] width 45 height 19
type input "*"
click at [587, 354] on td at bounding box center [580, 333] width 55 height 46
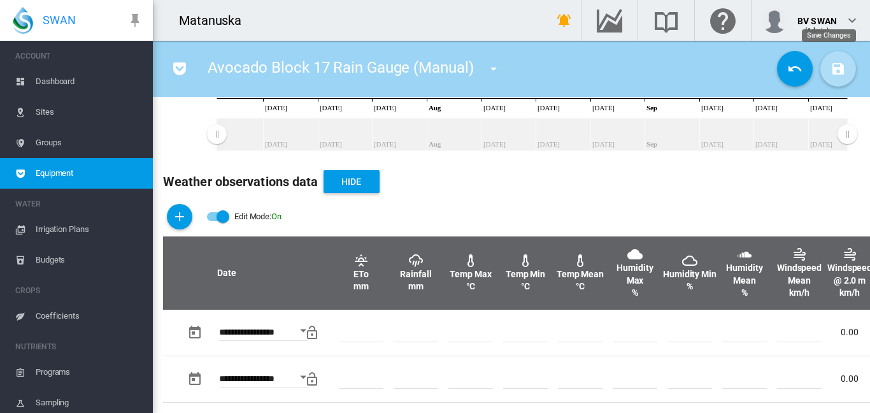
click at [831, 72] on md-icon "icon-content-save" at bounding box center [838, 68] width 15 height 15
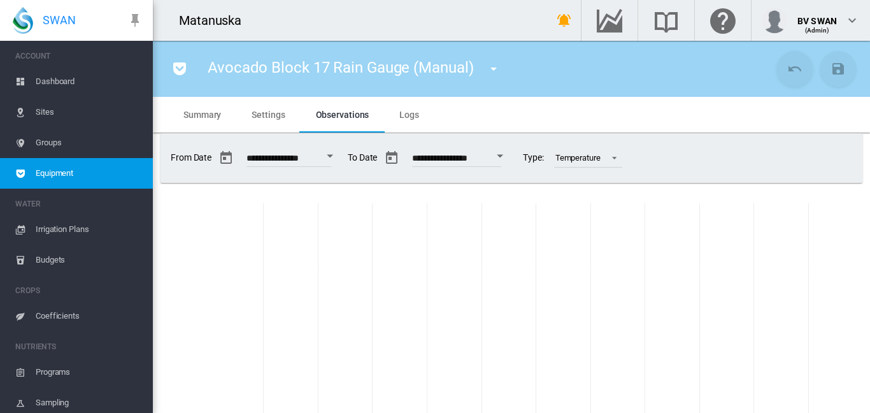
scroll to position [327, 0]
